Goal: Task Accomplishment & Management: Complete application form

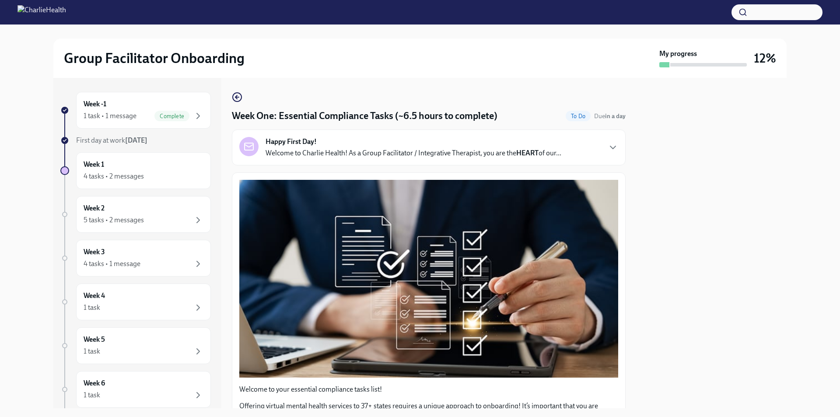
click at [389, 164] on div "Happy First Day! Welcome to Charlie Health! As a Group Facilitator / Integrativ…" at bounding box center [429, 148] width 394 height 36
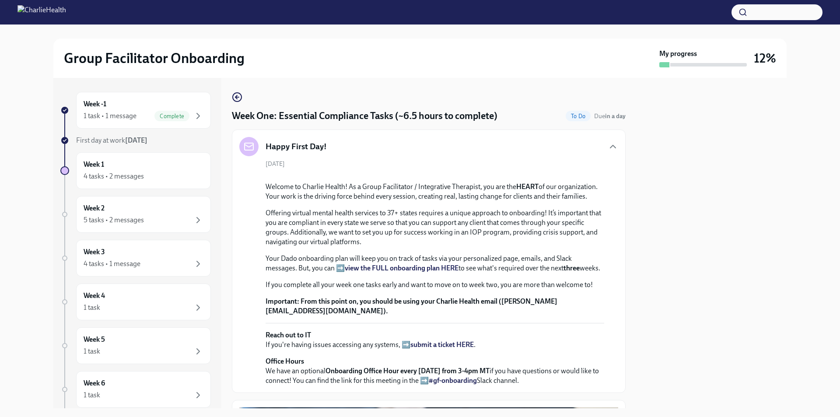
click at [389, 160] on div "[DATE] Welcome to Charlie Health! As a Group Facilitator / Integrative Therapis…" at bounding box center [428, 273] width 379 height 226
click at [378, 146] on div "Happy First Day!" at bounding box center [428, 146] width 379 height 19
click at [610, 148] on icon "button" at bounding box center [612, 146] width 5 height 3
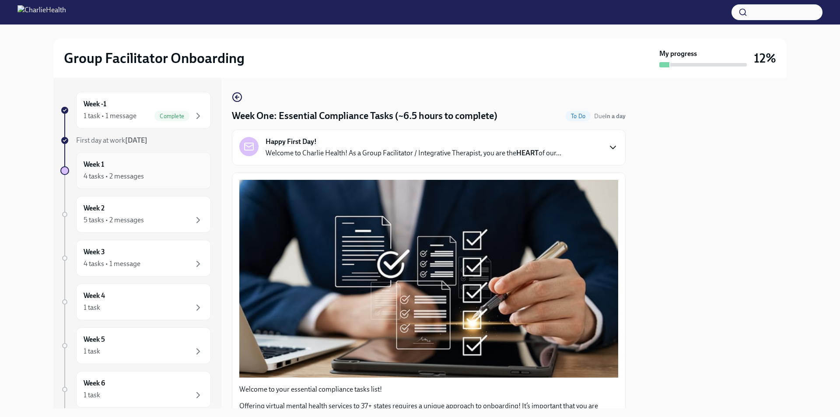
click at [158, 178] on div "4 tasks • 2 messages" at bounding box center [144, 176] width 120 height 11
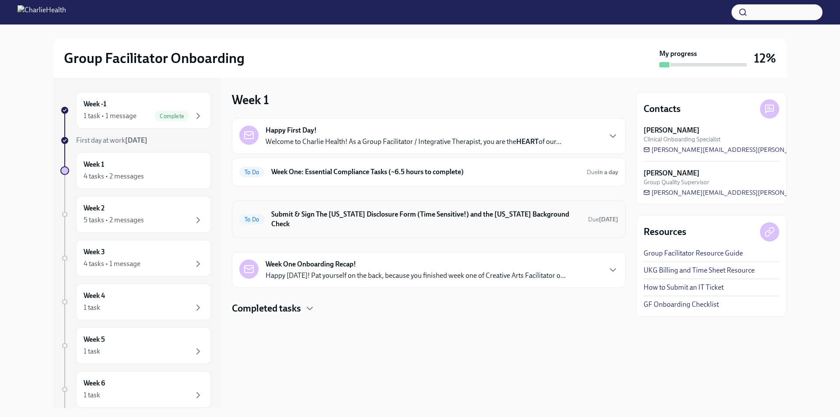
click at [359, 213] on h6 "Submit & Sign The [US_STATE] Disclosure Form (Time Sensitive!) and the [US_STAT…" at bounding box center [426, 219] width 310 height 19
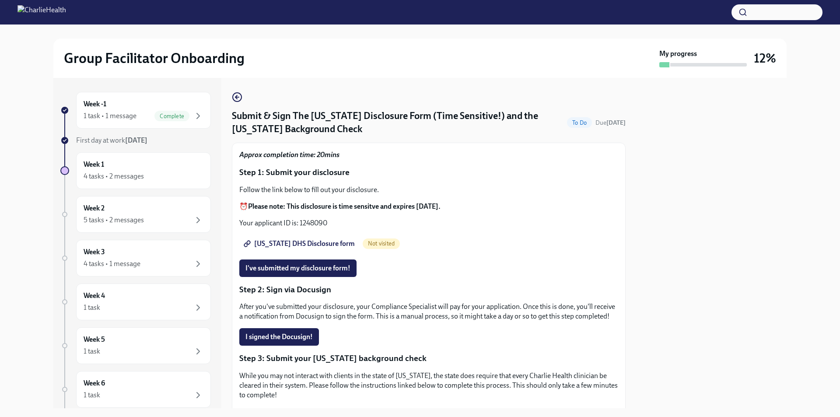
click at [303, 242] on span "[US_STATE] DHS Disclosure form" at bounding box center [299, 243] width 109 height 9
click at [314, 220] on p "Your applicant ID is: 1248090" at bounding box center [428, 223] width 379 height 10
copy p "1248090"
click at [342, 266] on span "I've submitted my disclosure form!" at bounding box center [297, 268] width 105 height 9
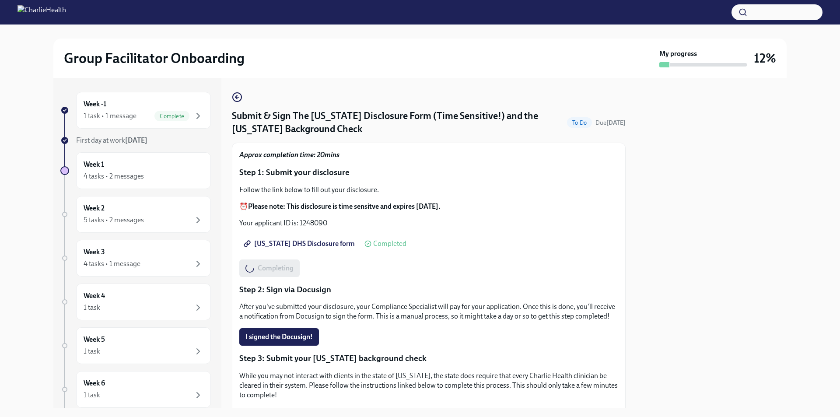
click at [494, 200] on div "Follow the link below to fill out your disclosure. ⏰ Please note: This disclosu…" at bounding box center [428, 206] width 379 height 43
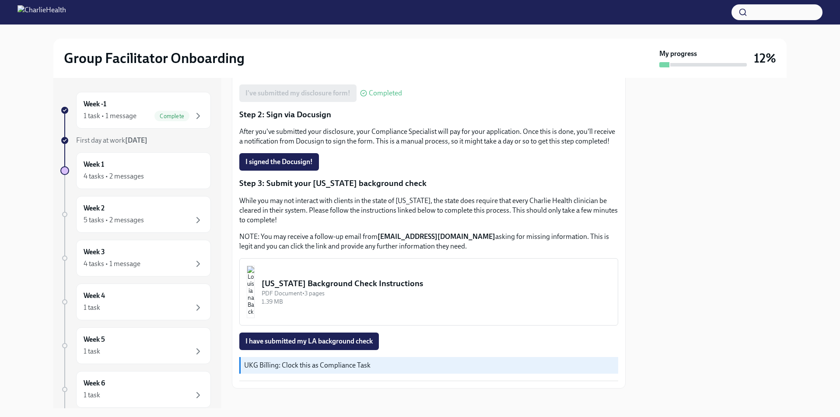
scroll to position [193, 0]
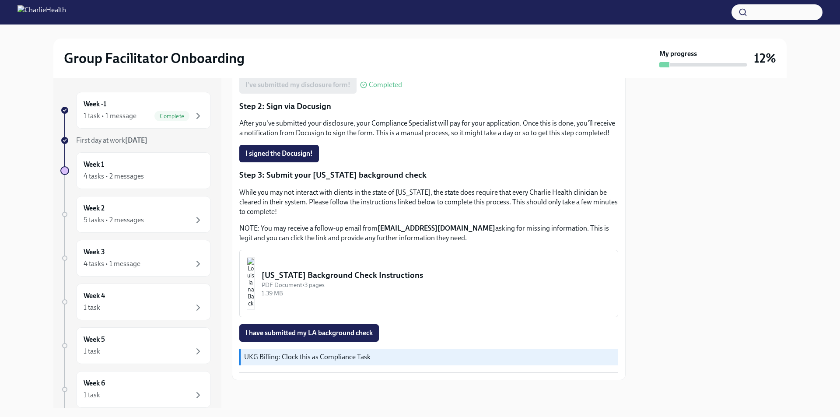
click at [385, 280] on div "[US_STATE] Background Check Instructions" at bounding box center [436, 275] width 349 height 11
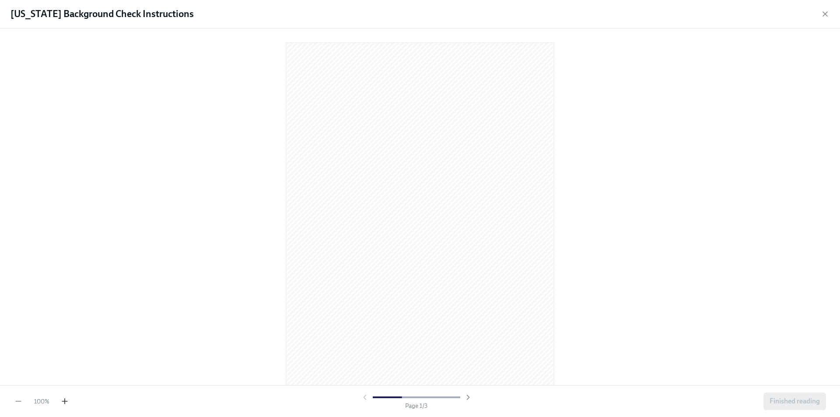
click at [67, 398] on icon "button" at bounding box center [64, 401] width 9 height 9
click at [62, 403] on icon "button" at bounding box center [64, 401] width 9 height 9
click at [826, 10] on icon "button" at bounding box center [825, 14] width 9 height 9
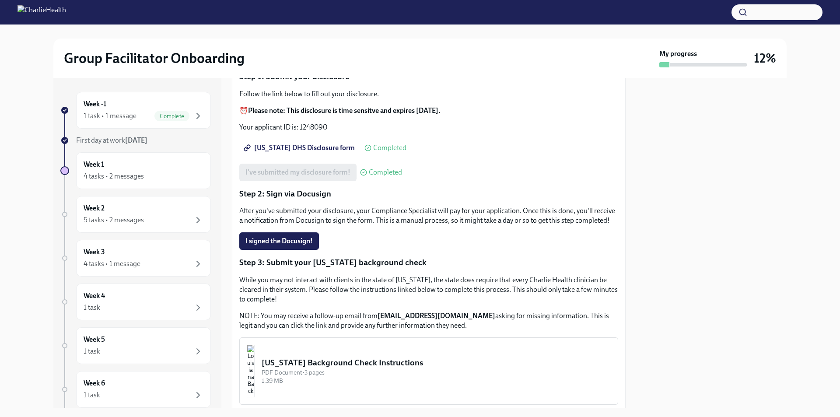
scroll to position [0, 0]
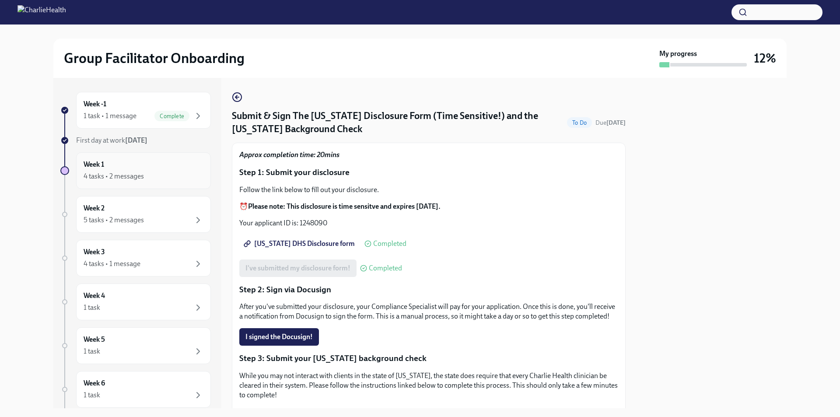
click at [138, 171] on div "4 tasks • 2 messages" at bounding box center [144, 176] width 120 height 11
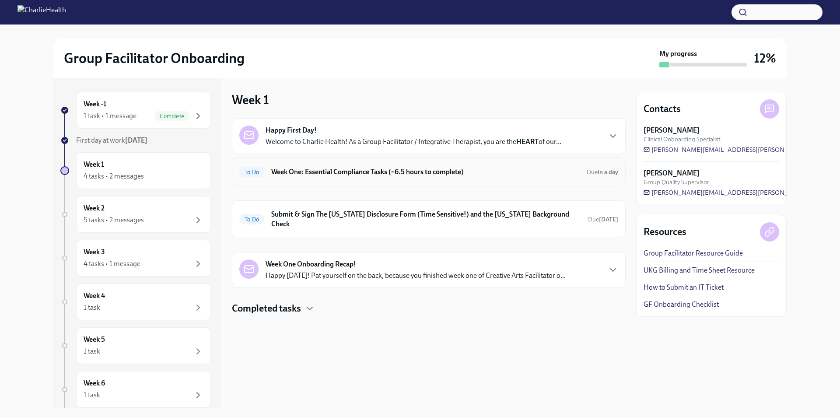
click at [375, 167] on div "To Do Week One: Essential Compliance Tasks (~6.5 hours to complete) Due in a day" at bounding box center [428, 172] width 379 height 14
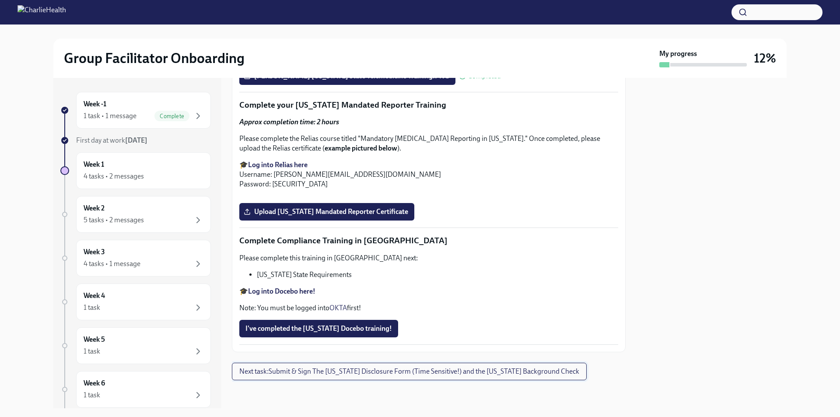
scroll to position [1900, 0]
click at [308, 332] on span "I've completed the [US_STATE] Docebo training!" at bounding box center [318, 328] width 147 height 9
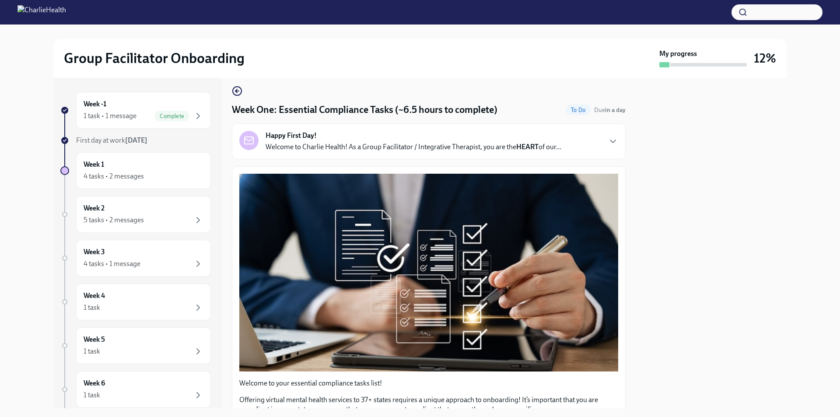
scroll to position [0, 0]
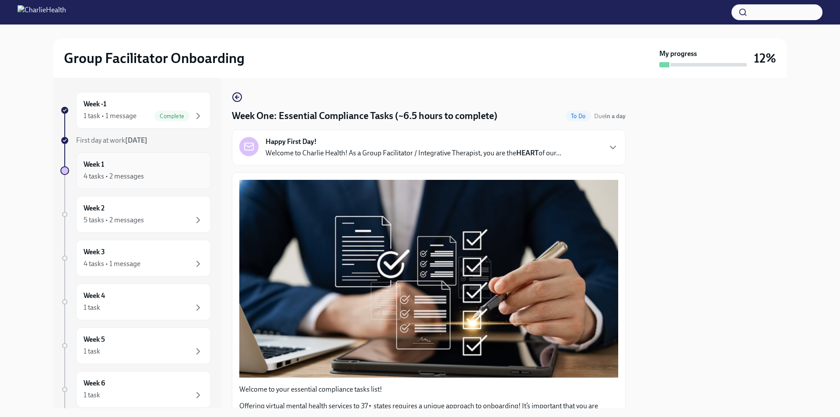
click at [153, 159] on div "Week 1 4 tasks • 2 messages" at bounding box center [143, 170] width 135 height 37
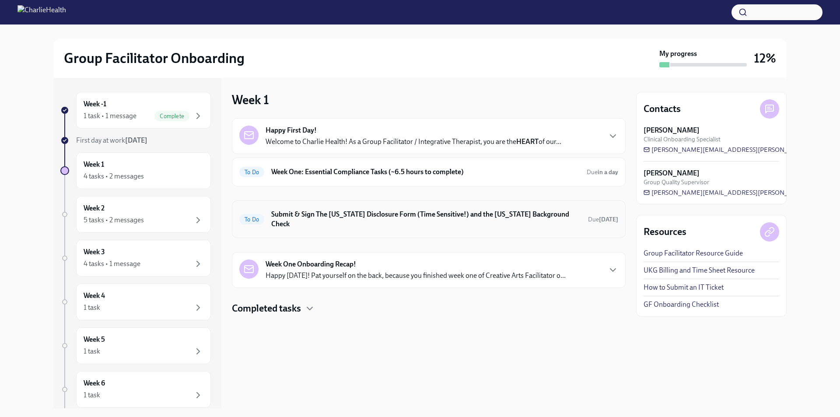
click at [389, 218] on h6 "Submit & Sign The [US_STATE] Disclosure Form (Time Sensitive!) and the [US_STAT…" at bounding box center [426, 219] width 310 height 19
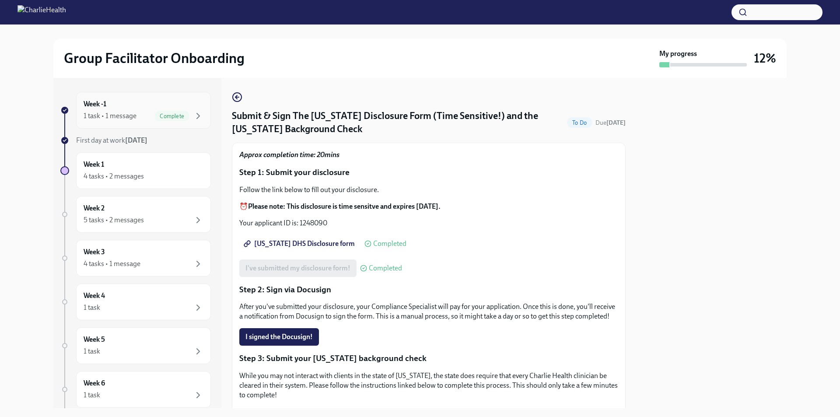
click at [127, 118] on div "1 task • 1 message" at bounding box center [110, 116] width 53 height 10
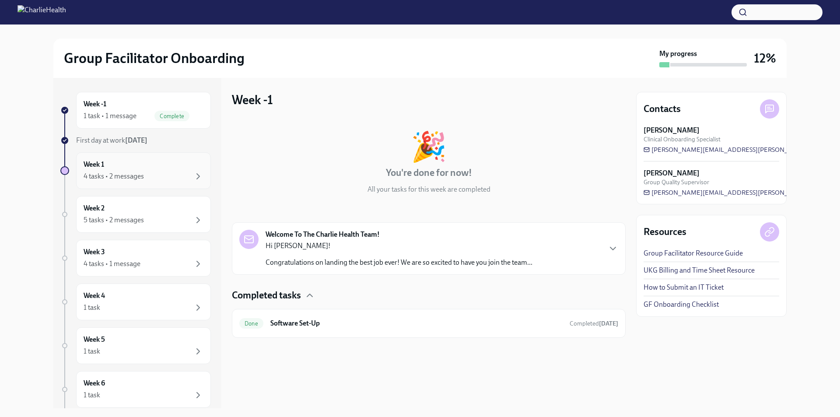
click at [115, 163] on div "Week 1 4 tasks • 2 messages" at bounding box center [144, 171] width 120 height 22
